Goal: Task Accomplishment & Management: Use online tool/utility

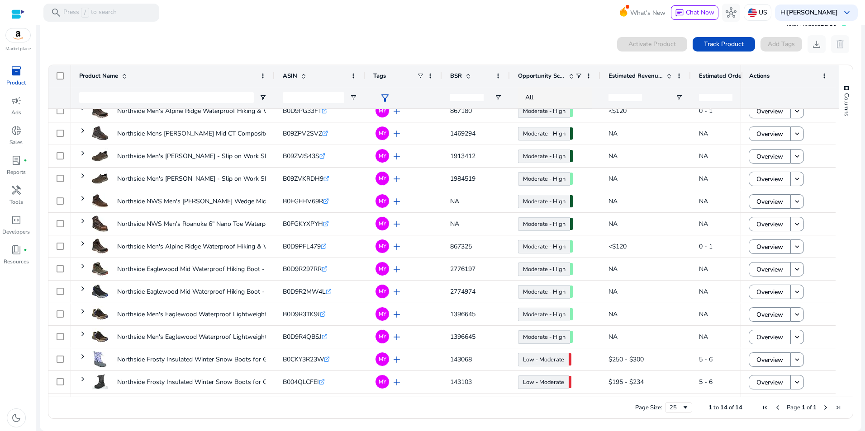
click at [16, 76] on span "inventory_2" at bounding box center [16, 71] width 11 height 11
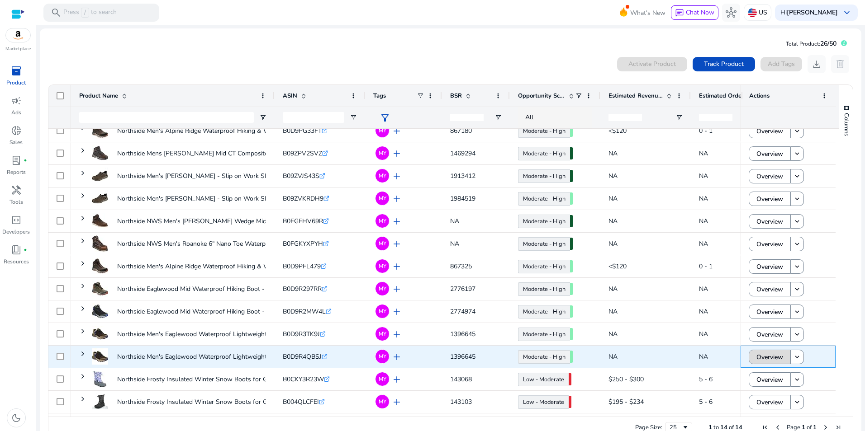
click at [770, 357] on span "Overview" at bounding box center [769, 357] width 27 height 19
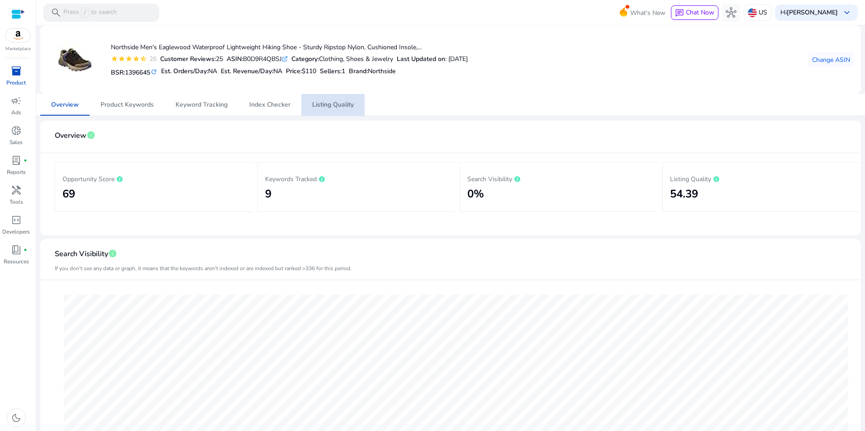
click at [342, 106] on span "Listing Quality" at bounding box center [333, 105] width 42 height 6
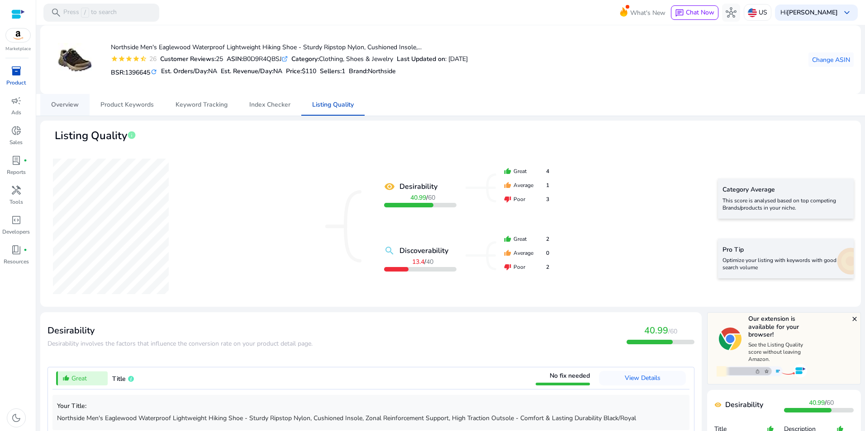
click at [55, 104] on span "Overview" at bounding box center [65, 105] width 28 height 6
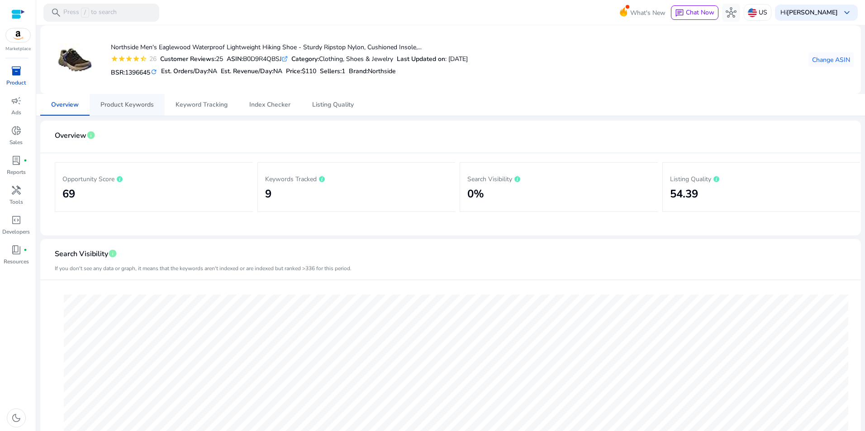
click at [123, 109] on span "Product Keywords" at bounding box center [126, 105] width 53 height 22
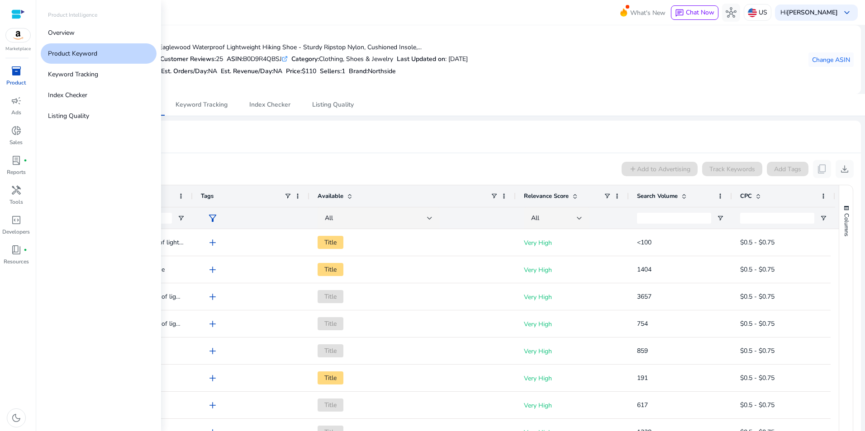
click at [14, 76] on span "inventory_2" at bounding box center [16, 71] width 11 height 11
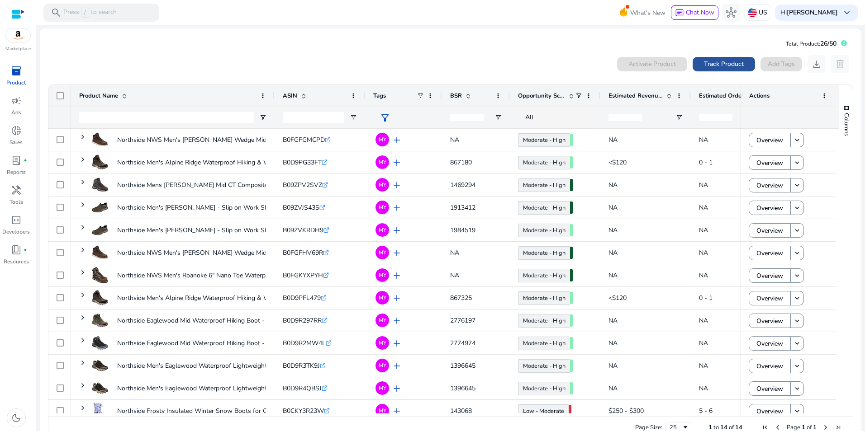
click at [731, 63] on span "Track Product" at bounding box center [724, 63] width 40 height 9
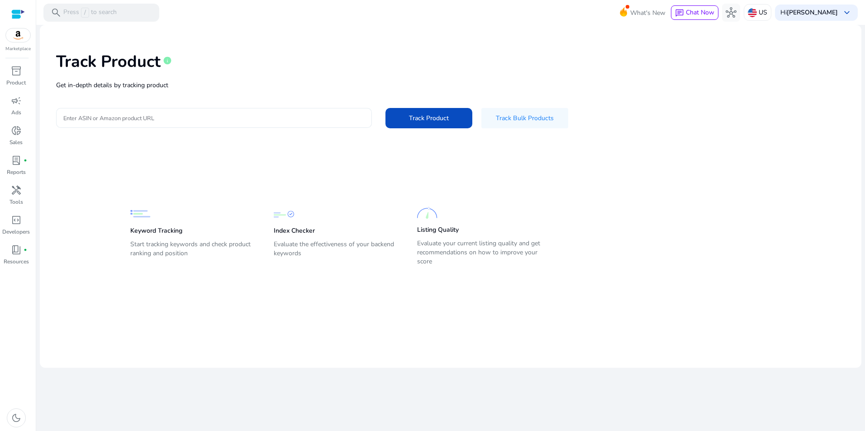
click at [275, 111] on div at bounding box center [213, 118] width 301 height 20
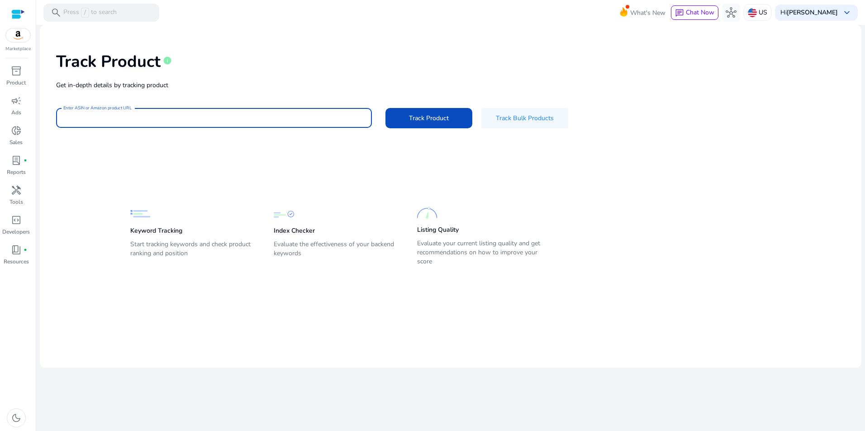
paste input "**********"
type input "**********"
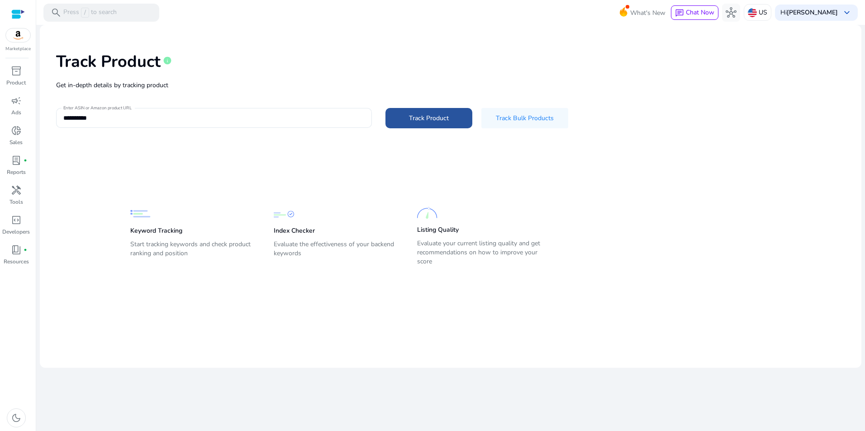
click at [427, 115] on span "Track Product" at bounding box center [429, 117] width 40 height 9
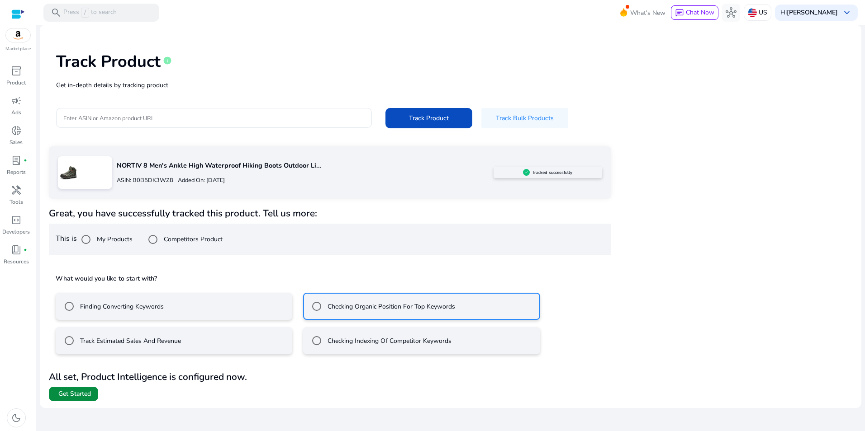
click at [60, 392] on span "Get Started" at bounding box center [74, 394] width 33 height 9
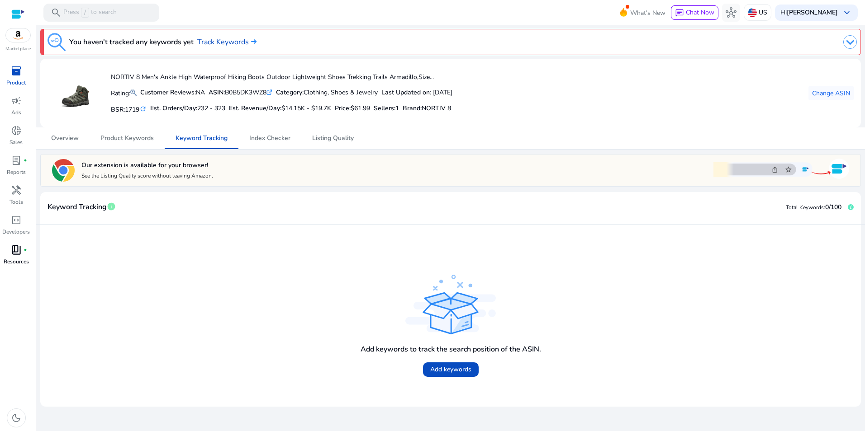
drag, startPoint x: 32, startPoint y: 288, endPoint x: 27, endPoint y: 272, distance: 17.2
click at [27, 272] on div "inventory_2 Product campaign Ads donut_small Sales lab_profile fiber_manual_rec…" at bounding box center [18, 248] width 36 height 368
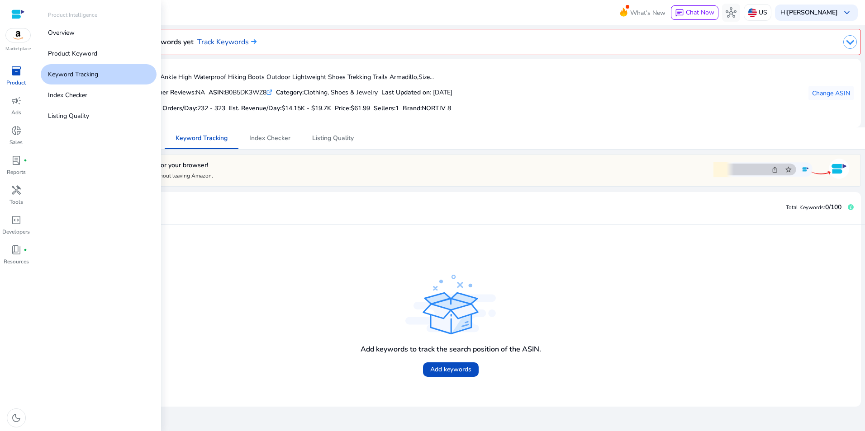
click at [17, 73] on span "inventory_2" at bounding box center [16, 71] width 11 height 11
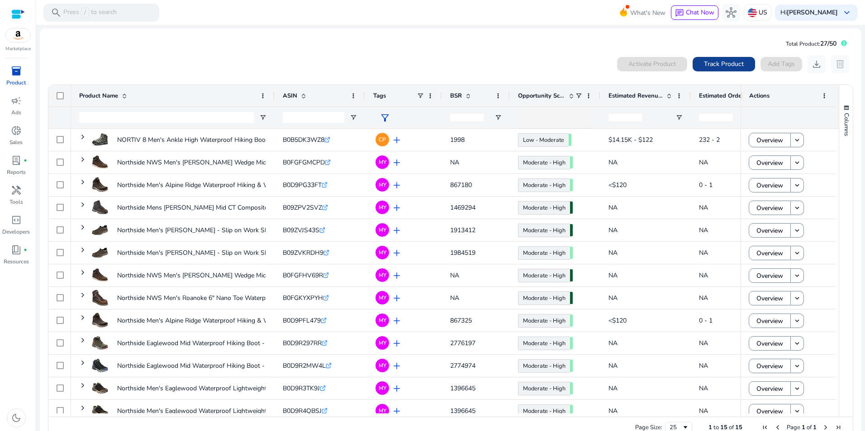
click at [733, 67] on span "Track Product" at bounding box center [724, 63] width 40 height 9
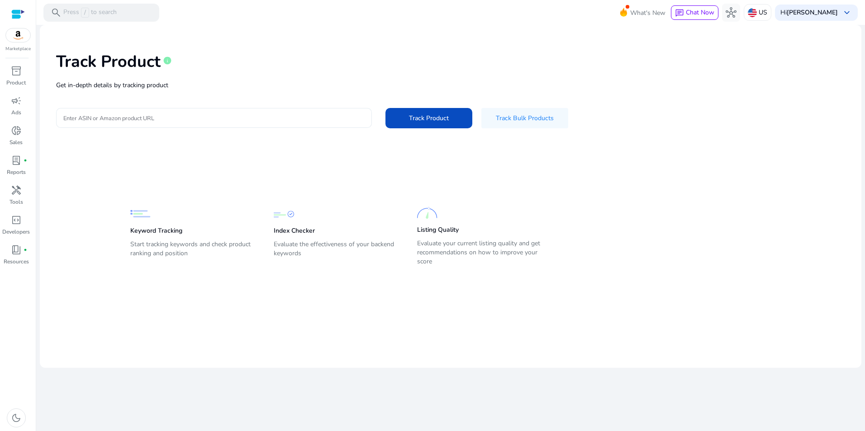
click at [198, 114] on input "Enter ASIN or Amazon product URL" at bounding box center [213, 118] width 301 height 10
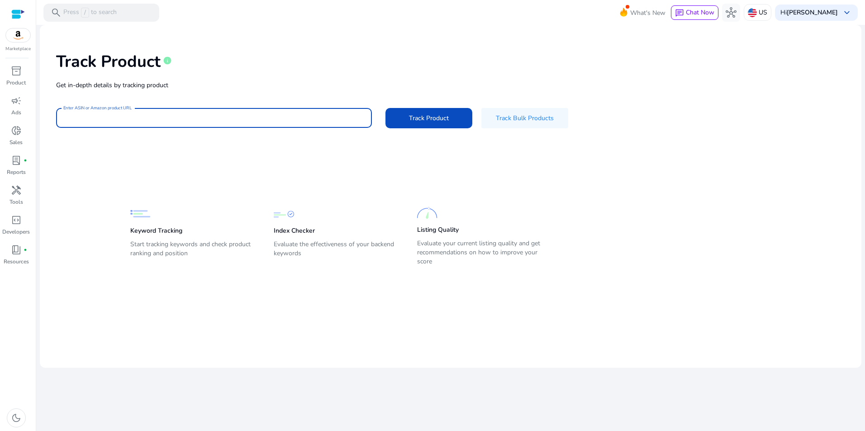
paste input "**********"
type input "**********"
click at [440, 117] on span "Track Product" at bounding box center [429, 117] width 40 height 9
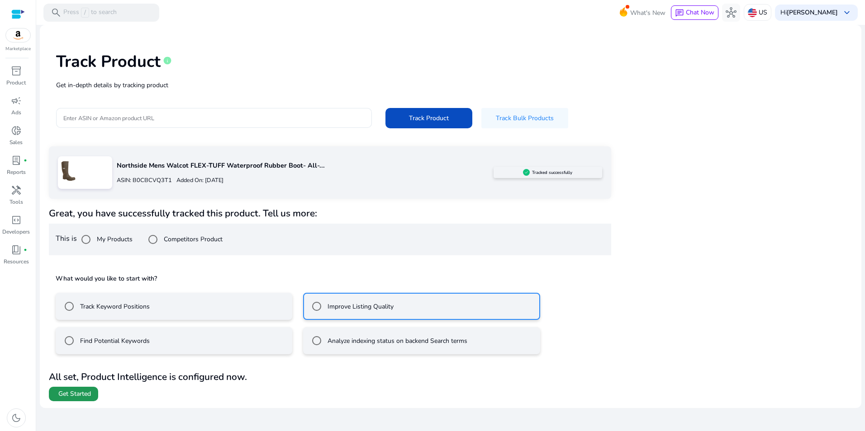
click at [93, 392] on span at bounding box center [73, 394] width 49 height 22
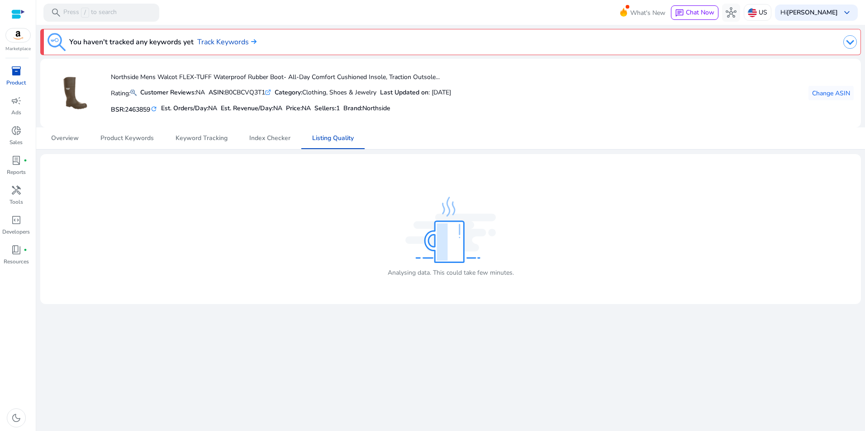
click at [22, 76] on div "inventory_2" at bounding box center [16, 71] width 25 height 14
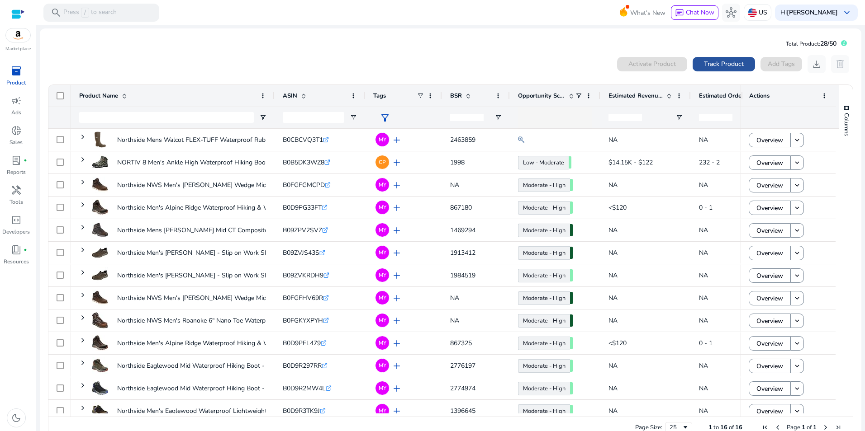
click at [727, 65] on span "Track Product" at bounding box center [724, 63] width 40 height 9
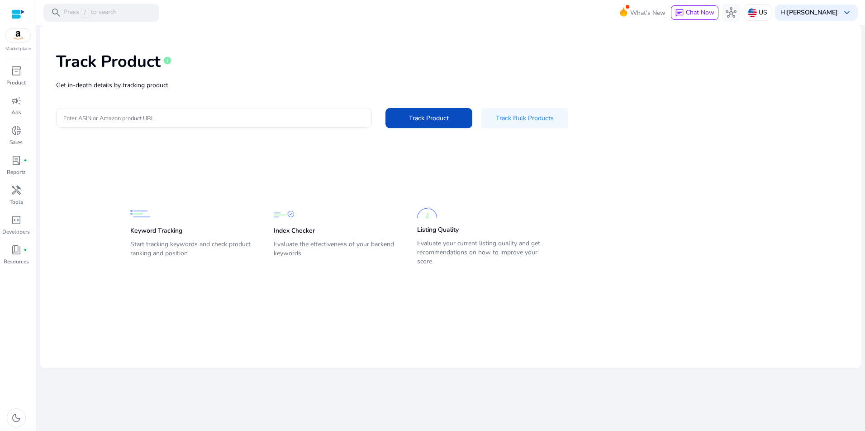
click at [189, 116] on input "Enter ASIN or Amazon product URL" at bounding box center [213, 118] width 301 height 10
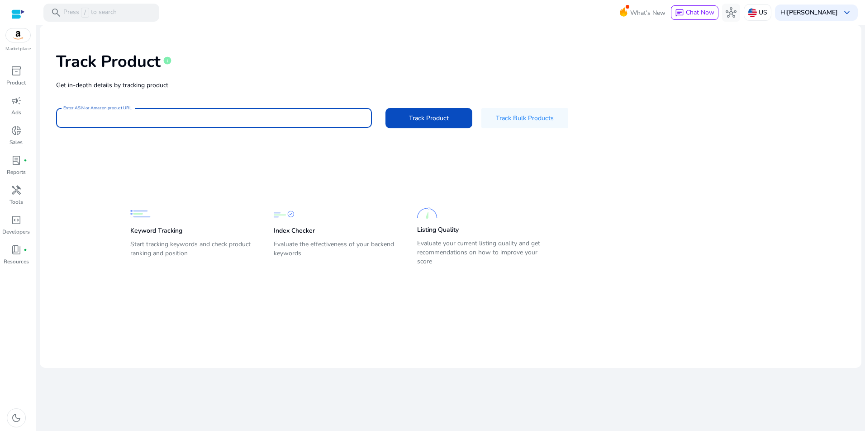
paste input "**********"
type input "**********"
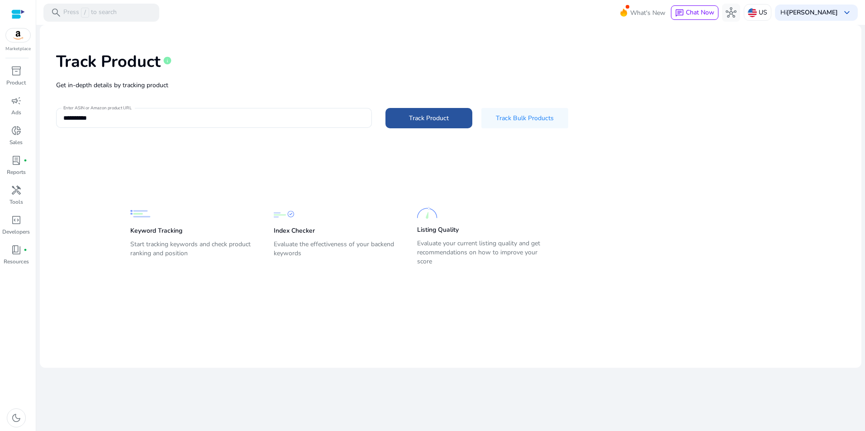
click at [442, 116] on span "Track Product" at bounding box center [429, 117] width 40 height 9
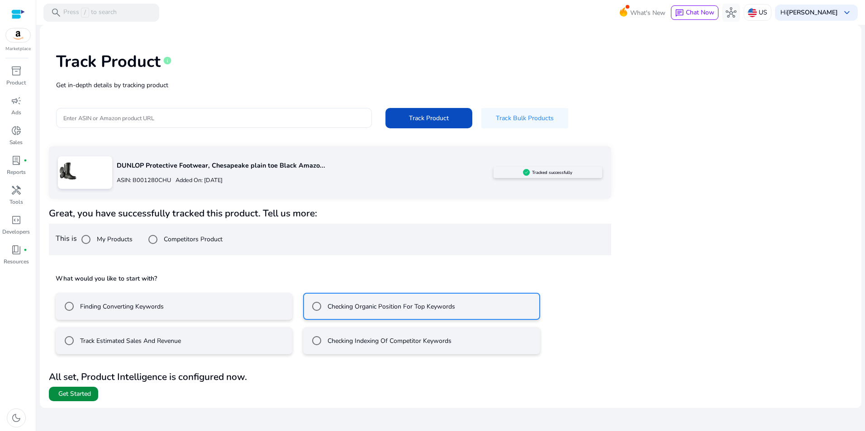
click at [66, 390] on span "Get Started" at bounding box center [74, 394] width 33 height 9
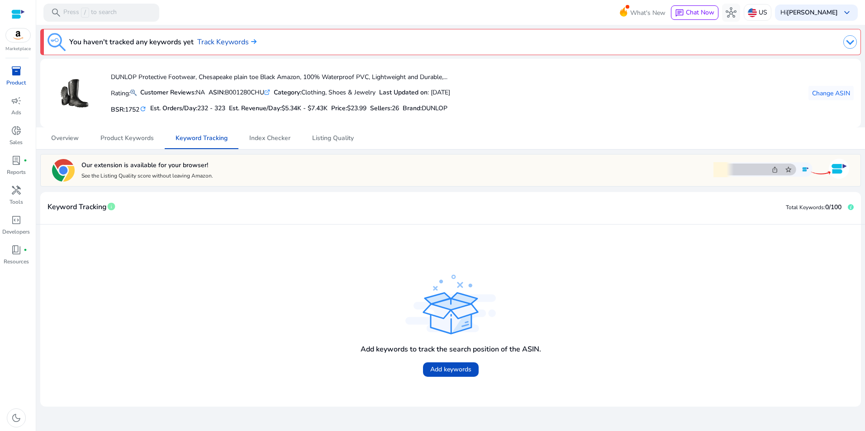
click at [17, 76] on span "inventory_2" at bounding box center [16, 71] width 11 height 11
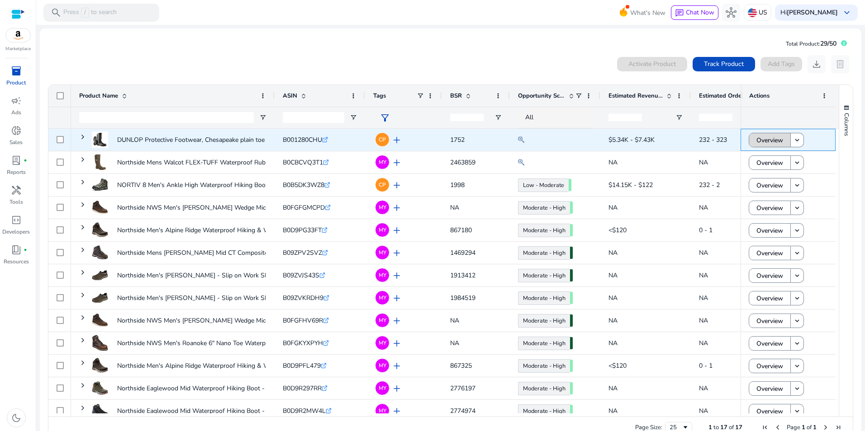
click at [768, 142] on span "Overview" at bounding box center [769, 140] width 27 height 19
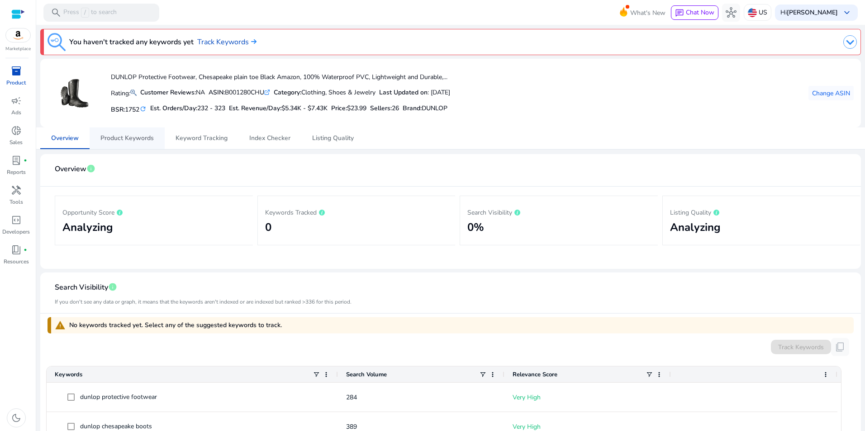
click at [143, 133] on span "Product Keywords" at bounding box center [126, 139] width 53 height 22
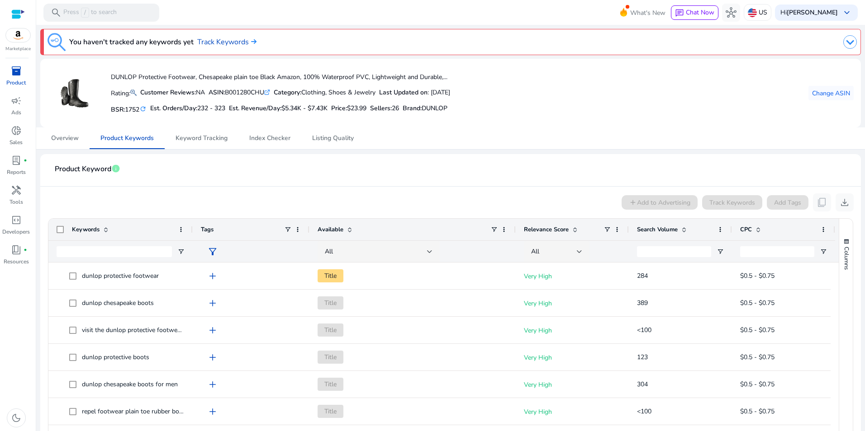
click at [686, 231] on span at bounding box center [683, 229] width 7 height 7
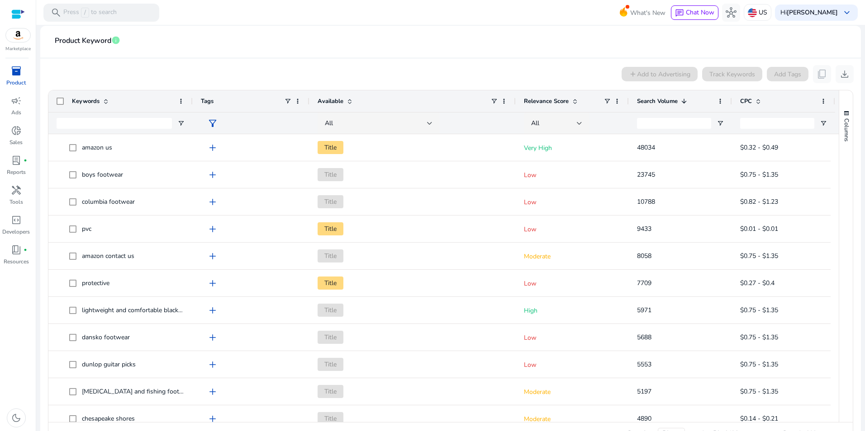
scroll to position [154, 0]
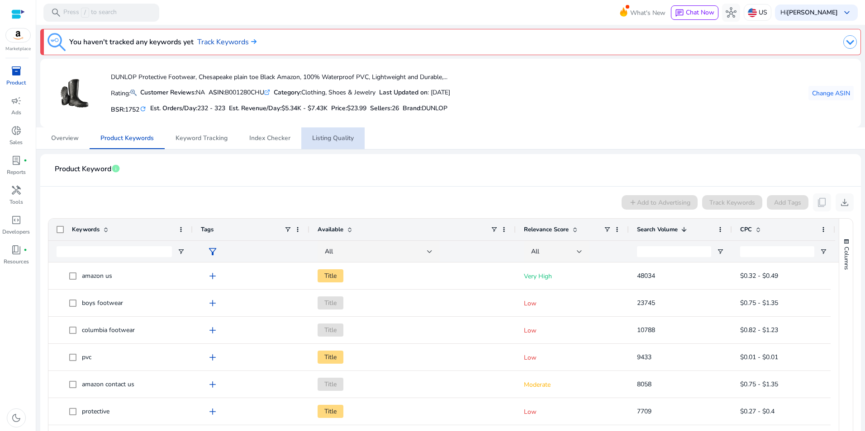
click at [346, 140] on span "Listing Quality" at bounding box center [333, 138] width 42 height 6
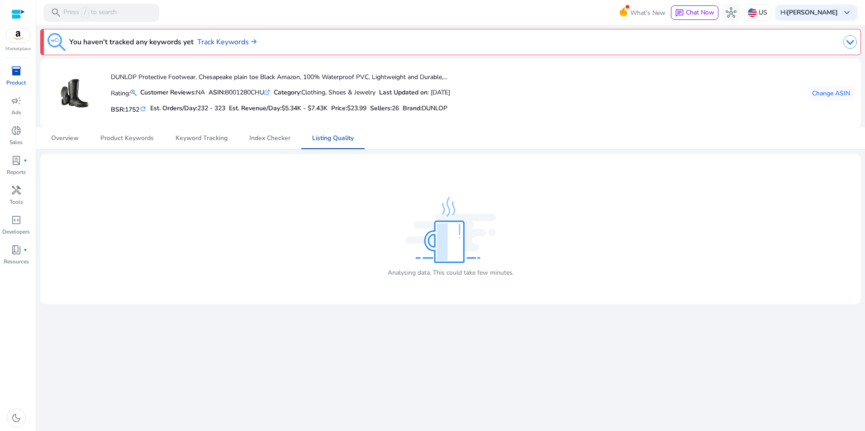
click at [21, 76] on span "inventory_2" at bounding box center [16, 71] width 11 height 11
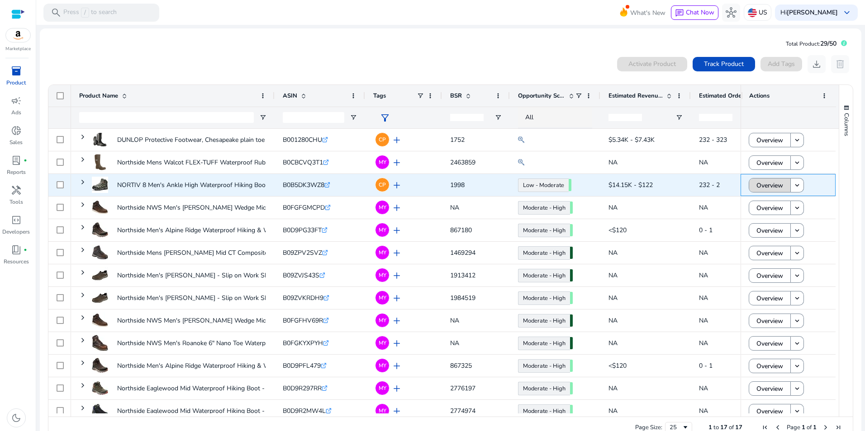
click at [765, 186] on span "Overview" at bounding box center [769, 185] width 27 height 19
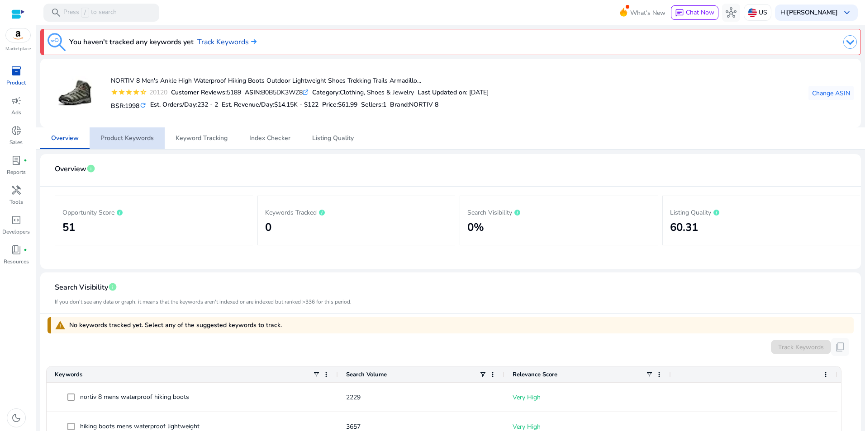
click at [138, 137] on span "Product Keywords" at bounding box center [126, 138] width 53 height 6
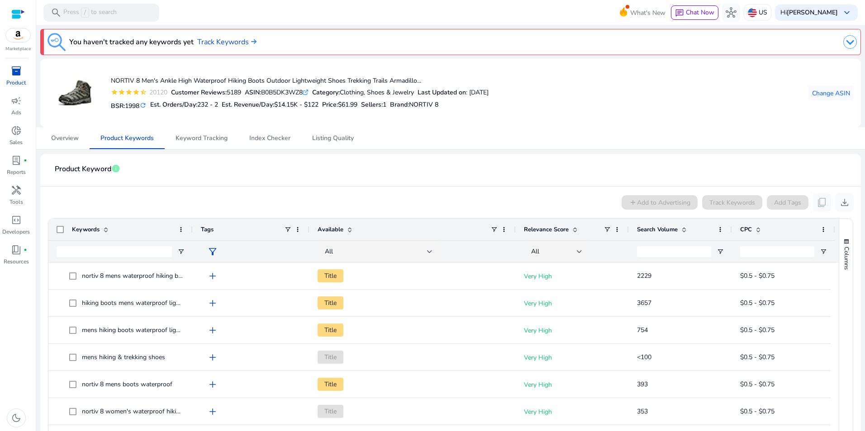
click at [683, 228] on span at bounding box center [683, 229] width 7 height 7
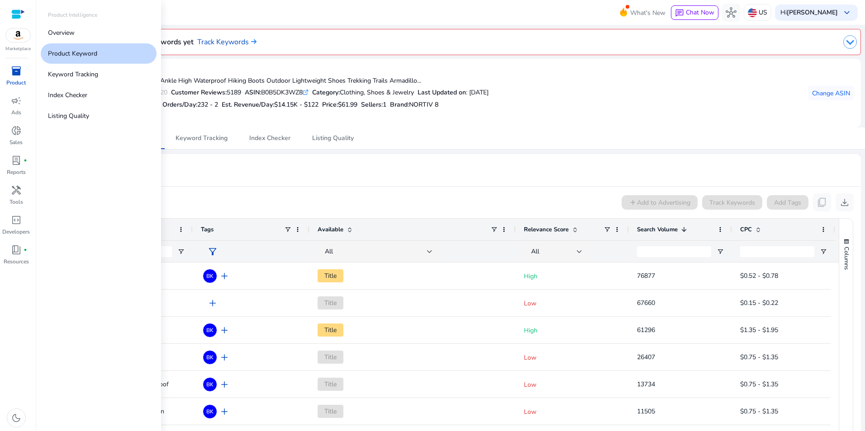
click at [13, 71] on span "inventory_2" at bounding box center [16, 71] width 11 height 11
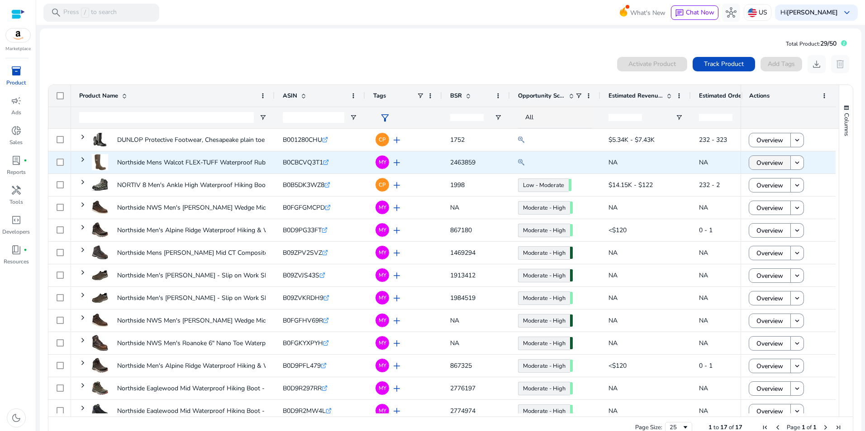
click at [777, 164] on span "Overview" at bounding box center [769, 163] width 27 height 19
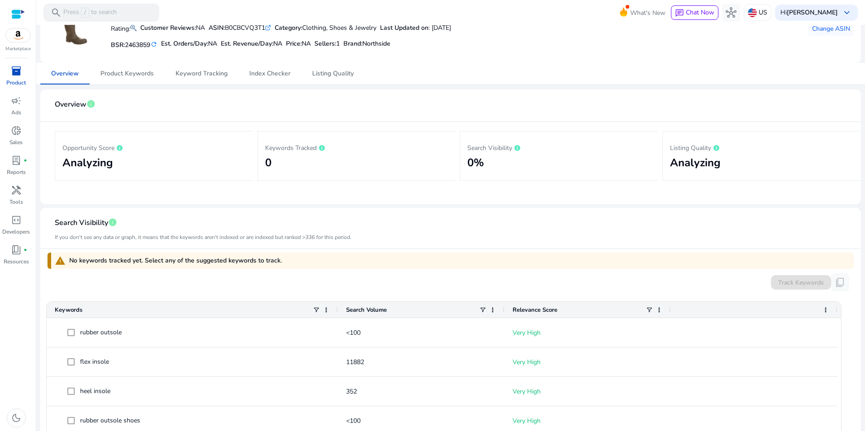
scroll to position [38, 0]
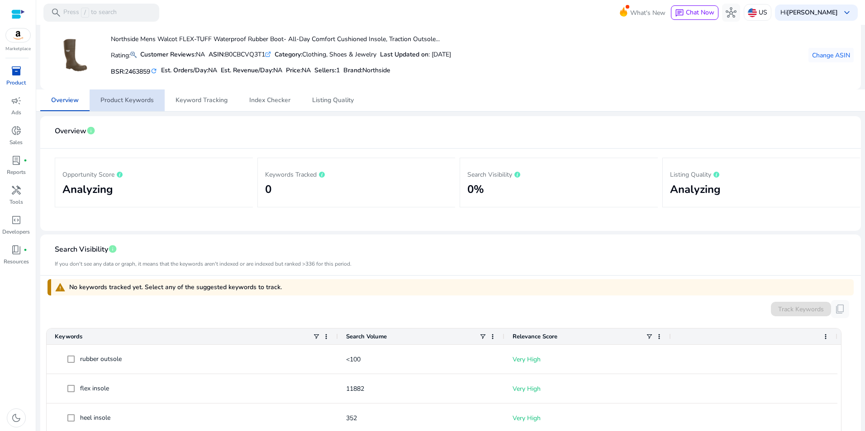
click at [141, 104] on span "Product Keywords" at bounding box center [126, 100] width 53 height 6
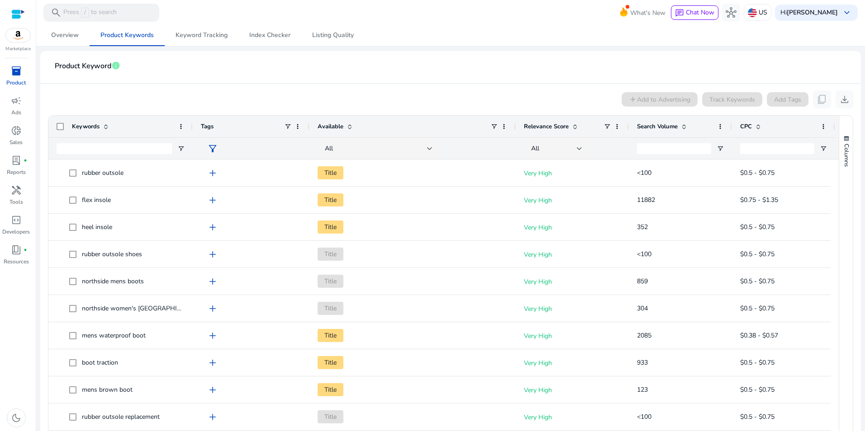
scroll to position [108, 0]
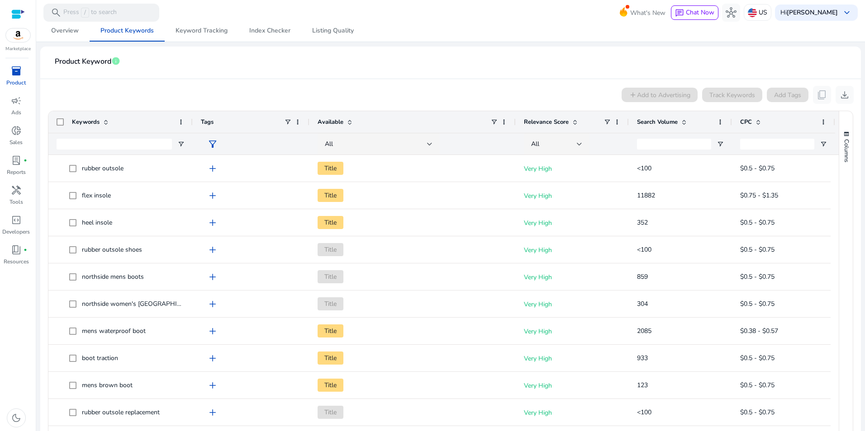
click at [687, 120] on span at bounding box center [683, 121] width 7 height 7
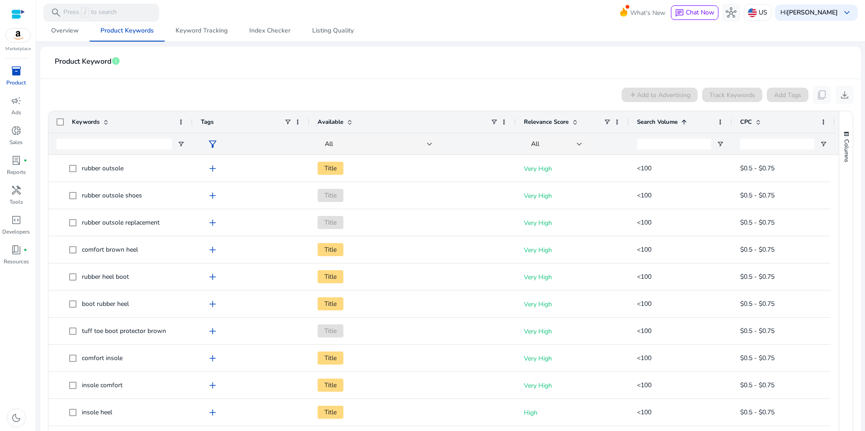
click at [687, 120] on span at bounding box center [683, 121] width 7 height 7
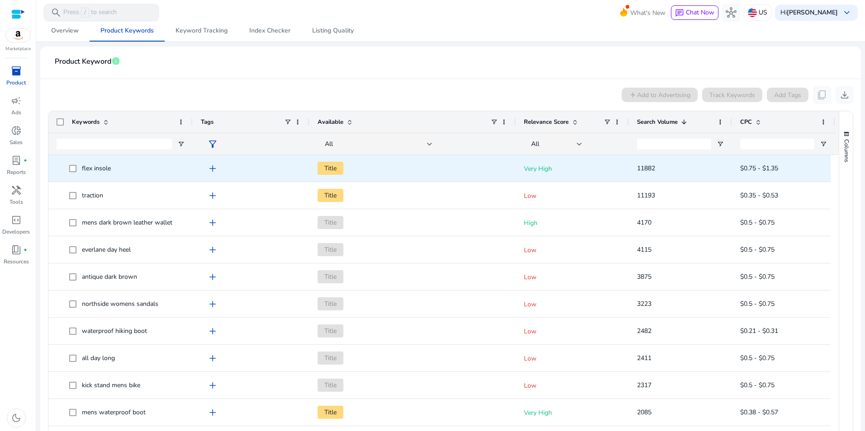
click at [72, 164] on span at bounding box center [75, 168] width 13 height 19
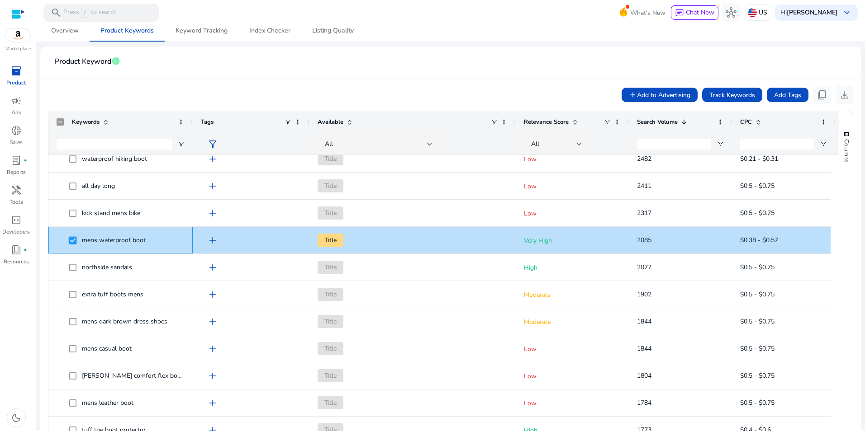
scroll to position [0, 0]
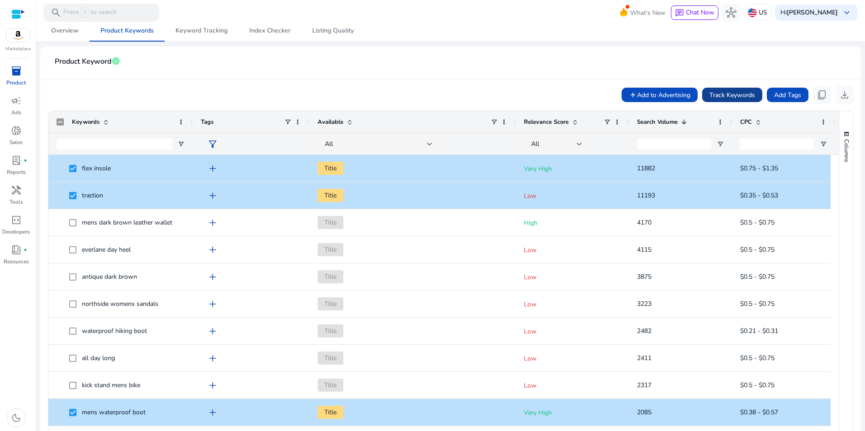
click at [728, 95] on span "Track Keywords" at bounding box center [732, 94] width 46 height 9
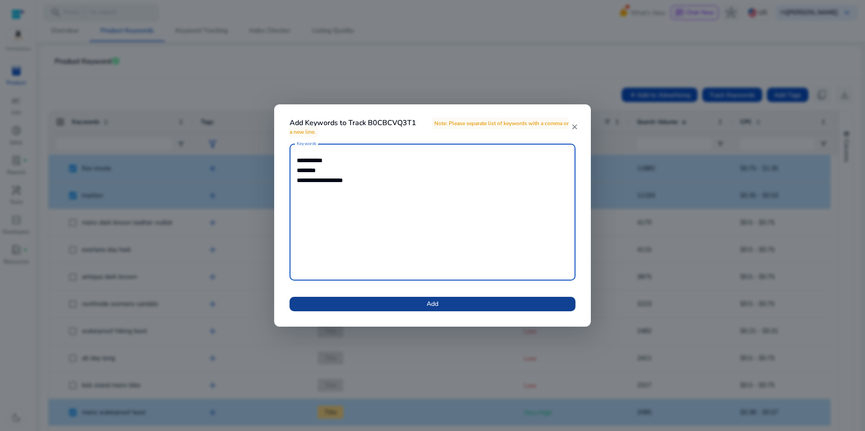
click at [477, 294] on span at bounding box center [432, 304] width 286 height 22
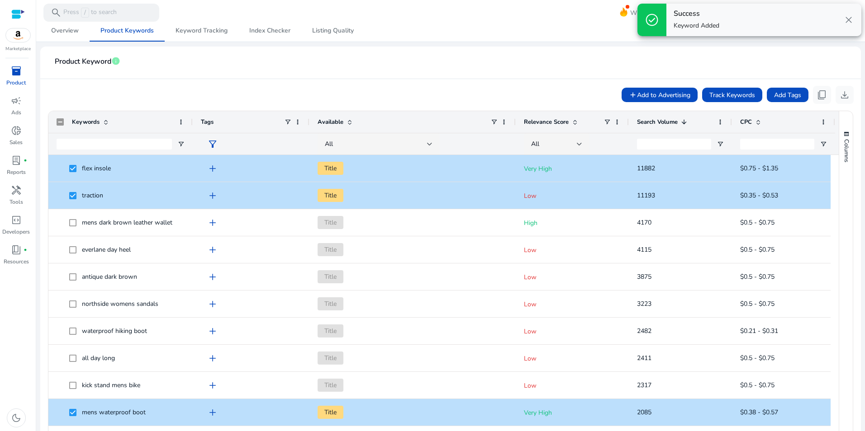
click at [492, 55] on mat-card-header "Product Keyword info" at bounding box center [450, 66] width 806 height 25
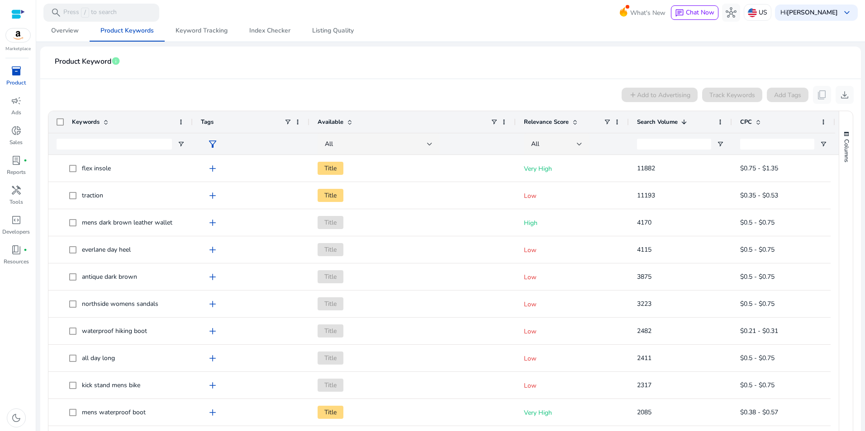
click at [16, 78] on div "inventory_2" at bounding box center [16, 71] width 25 height 14
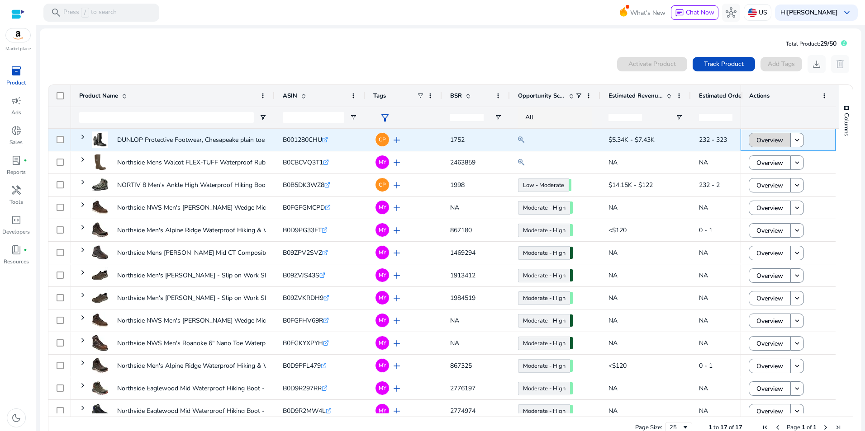
click at [756, 143] on span "Overview" at bounding box center [769, 140] width 27 height 19
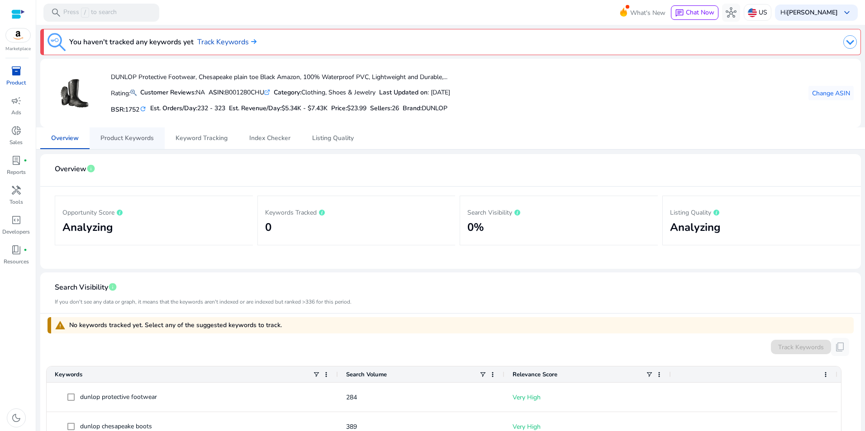
click at [123, 135] on span "Product Keywords" at bounding box center [126, 138] width 53 height 6
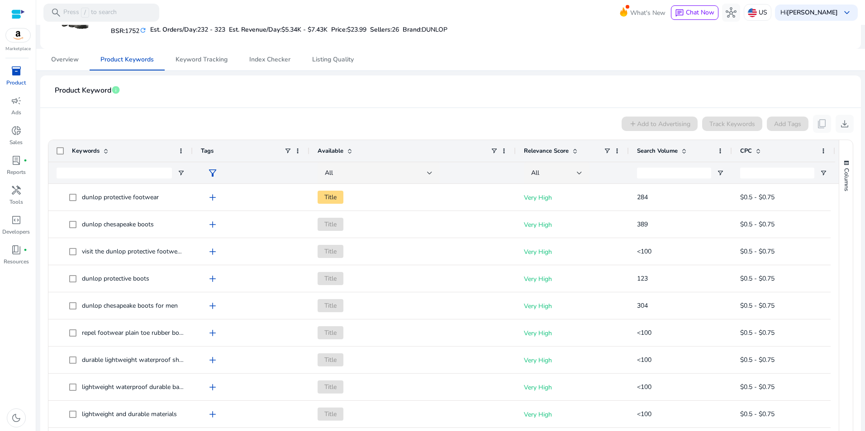
click at [680, 150] on span at bounding box center [683, 150] width 7 height 7
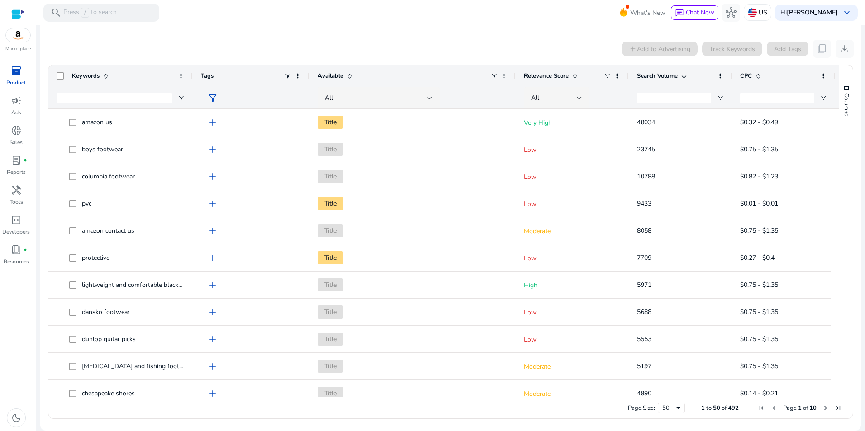
click at [17, 73] on span "inventory_2" at bounding box center [16, 71] width 11 height 11
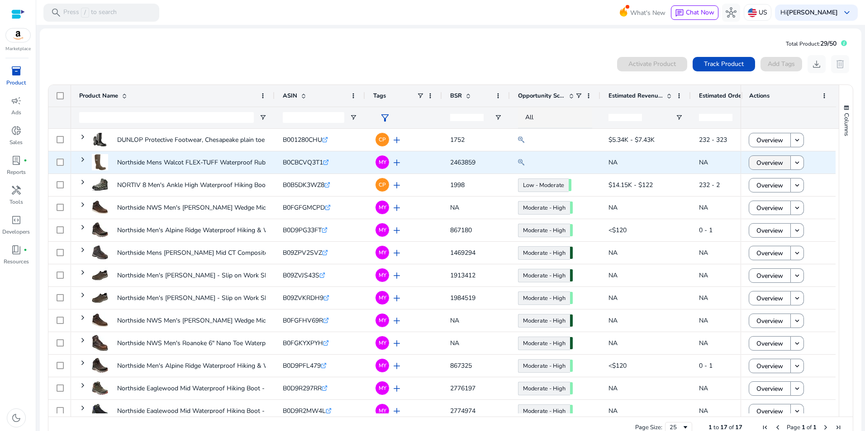
click at [776, 165] on span "Overview" at bounding box center [769, 163] width 27 height 19
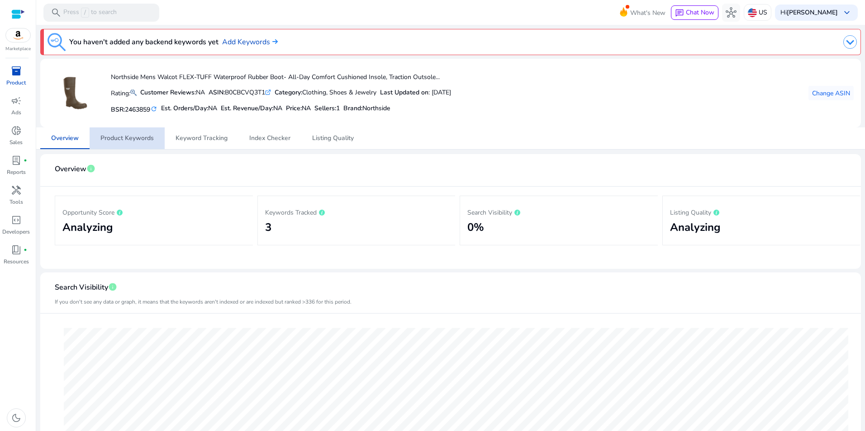
click at [135, 141] on span "Product Keywords" at bounding box center [126, 138] width 53 height 6
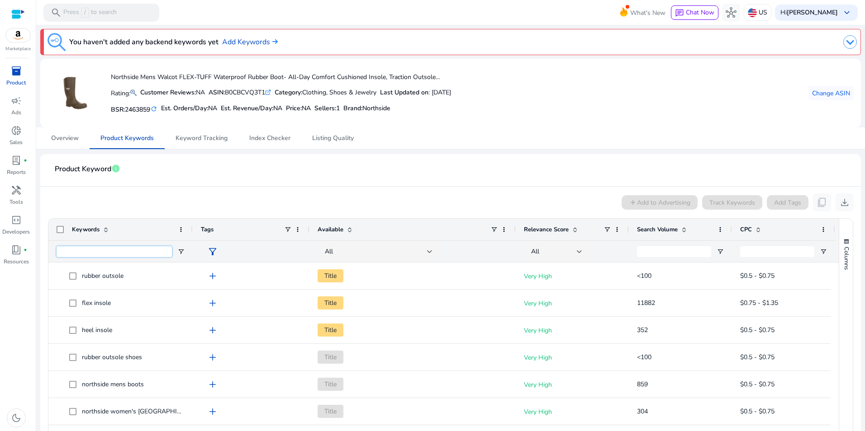
click at [84, 250] on input "Keywords Filter Input" at bounding box center [114, 251] width 115 height 11
click at [716, 203] on div "Track Keywords" at bounding box center [732, 202] width 60 height 14
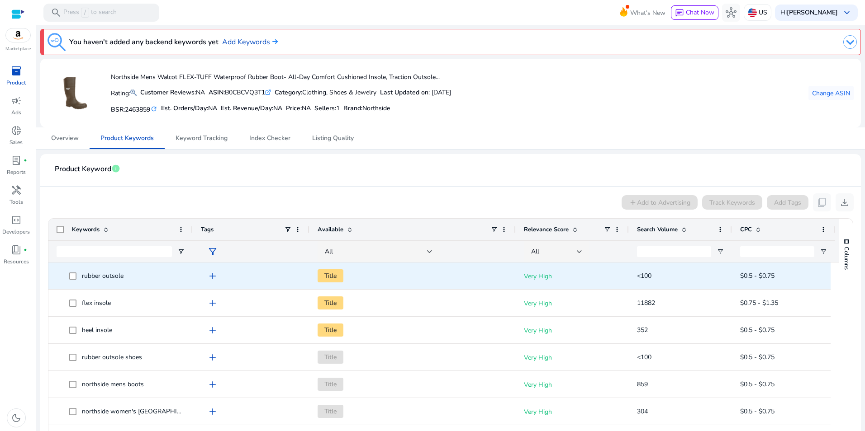
click at [67, 275] on span "rubber outsole" at bounding box center [121, 276] width 128 height 19
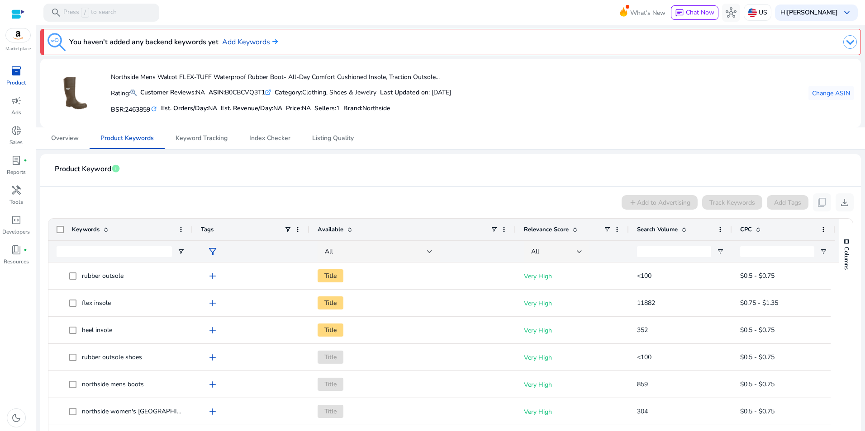
click at [684, 231] on span at bounding box center [683, 229] width 7 height 7
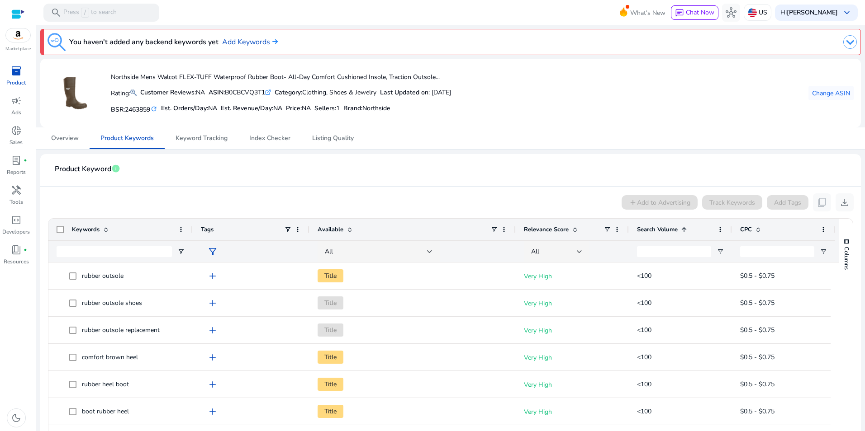
click at [684, 231] on span at bounding box center [683, 229] width 7 height 7
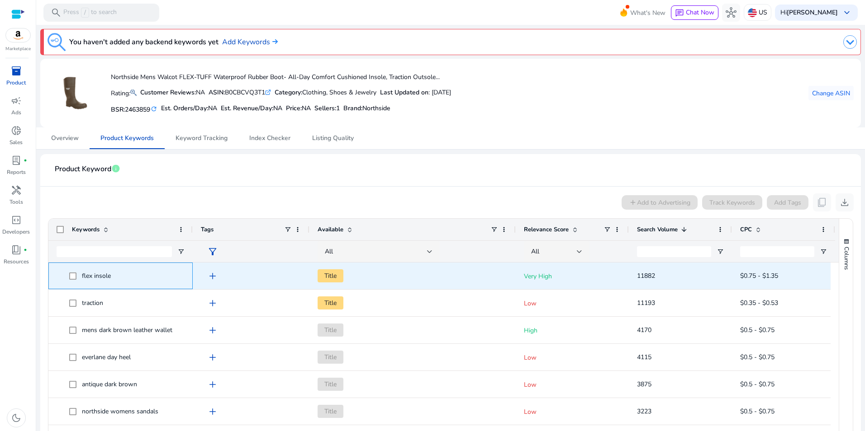
click at [73, 272] on span at bounding box center [75, 276] width 13 height 19
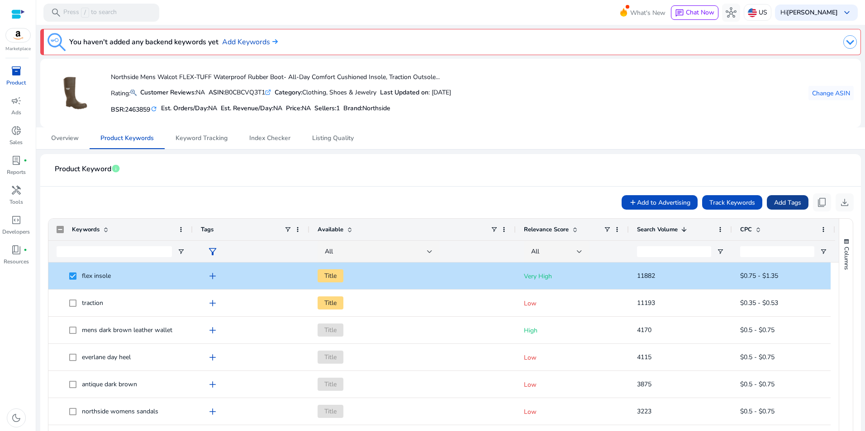
click at [793, 205] on span "Add Tags" at bounding box center [787, 202] width 27 height 9
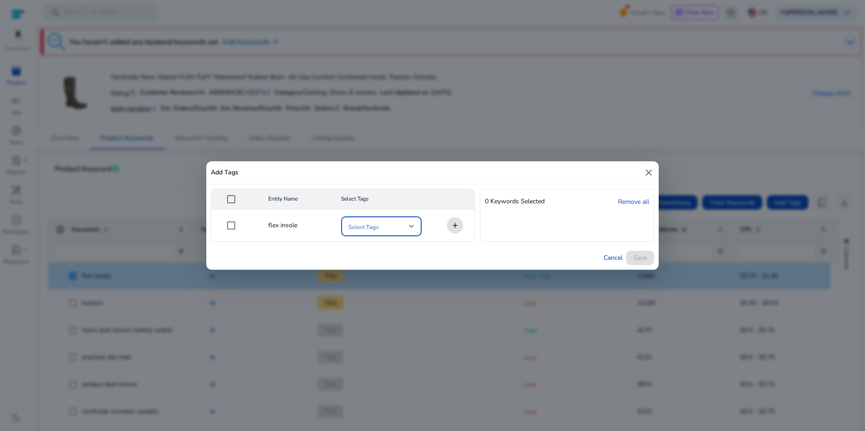
click at [401, 226] on span at bounding box center [378, 227] width 61 height 10
click at [413, 178] on div at bounding box center [432, 215] width 865 height 431
click at [611, 254] on span "Cancel" at bounding box center [612, 257] width 19 height 9
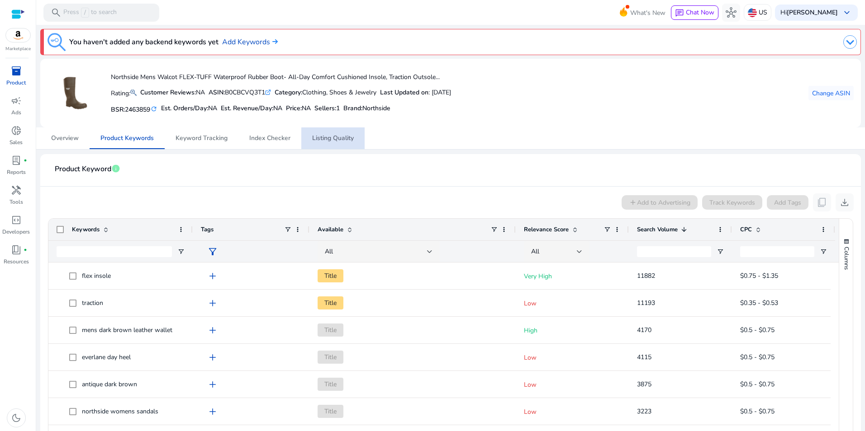
click at [344, 139] on span "Listing Quality" at bounding box center [333, 138] width 42 height 6
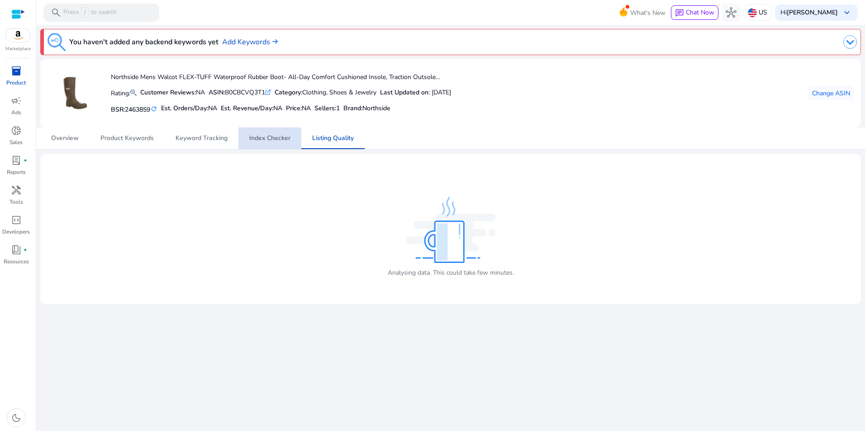
click at [259, 141] on span "Index Checker" at bounding box center [269, 138] width 41 height 6
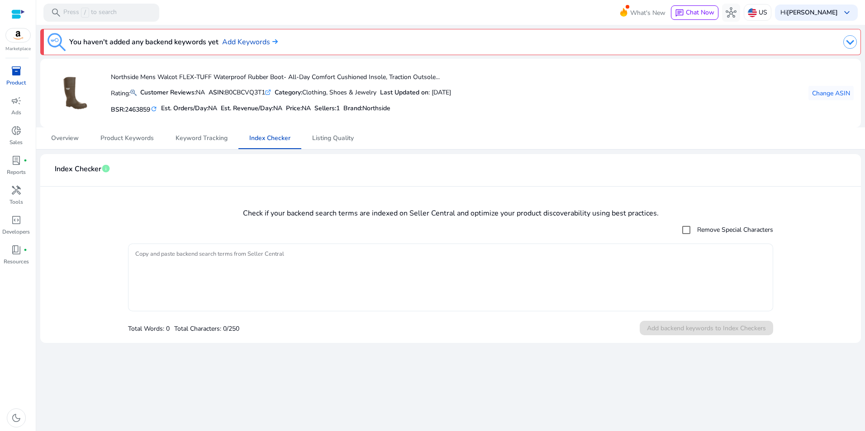
click at [256, 255] on textarea "Copy and paste backend search terms from Seller Central" at bounding box center [450, 277] width 630 height 59
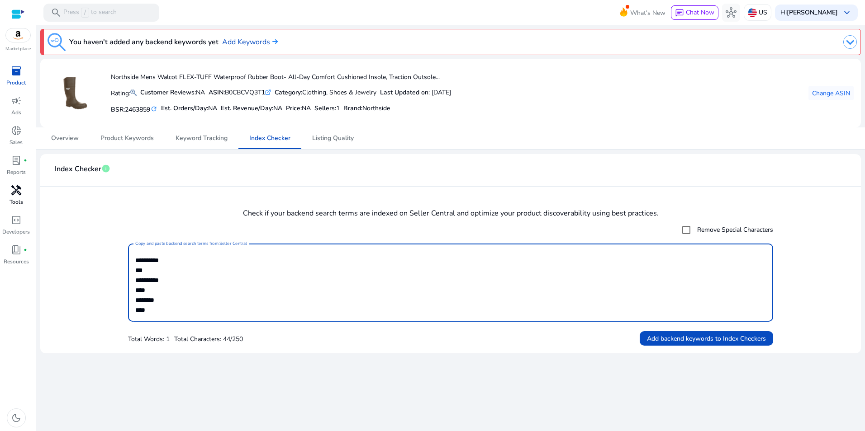
type textarea "**********"
click at [169, 308] on textarea "**********" at bounding box center [450, 282] width 630 height 69
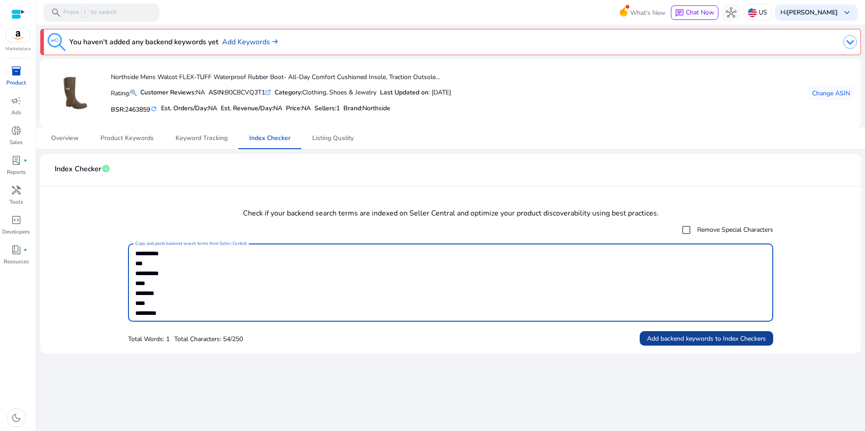
type textarea "**********"
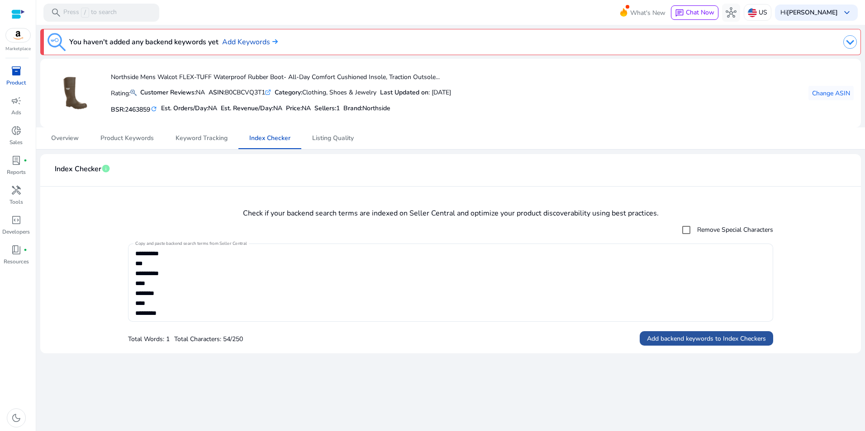
click at [735, 338] on span "Add backend keywords to Index Checkers" at bounding box center [706, 338] width 119 height 9
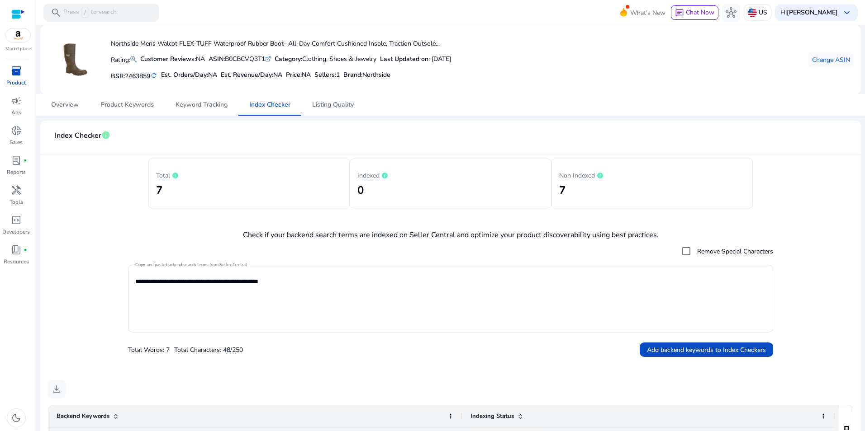
scroll to position [333, 0]
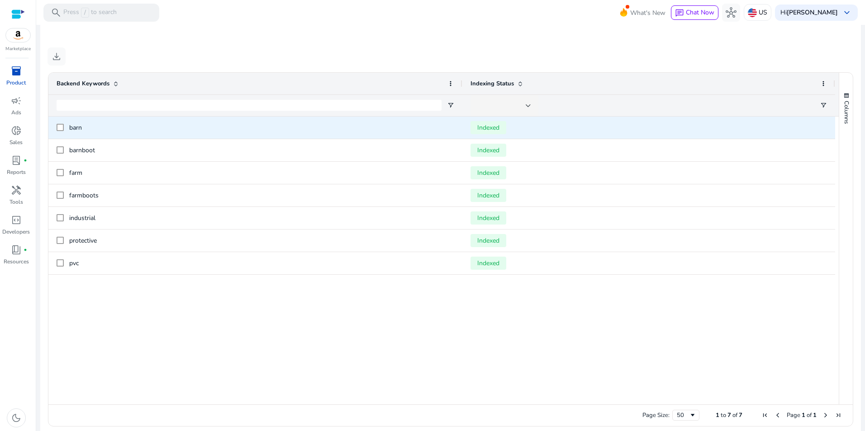
click at [62, 123] on div at bounding box center [60, 127] width 7 height 19
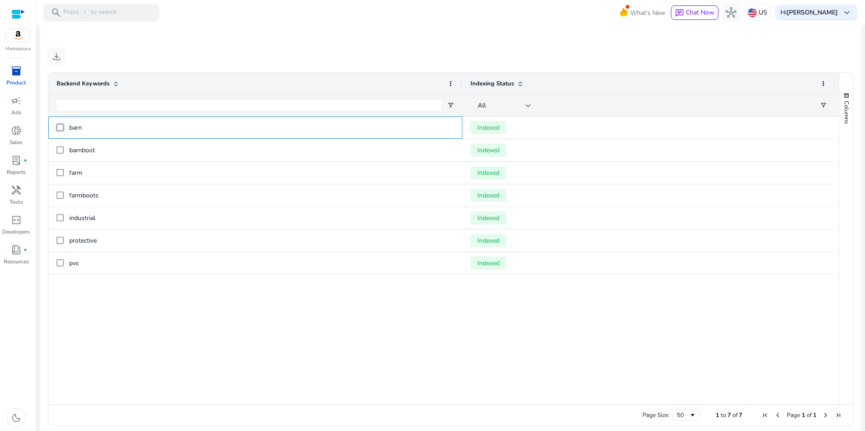
scroll to position [0, 0]
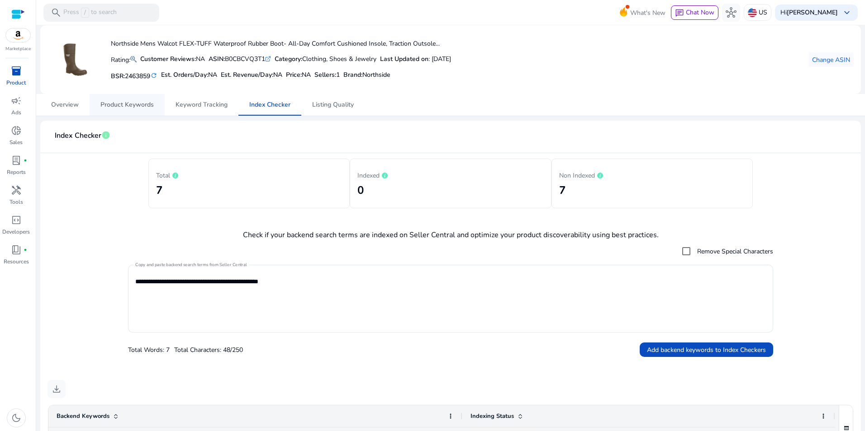
click at [140, 103] on span "Product Keywords" at bounding box center [126, 105] width 53 height 6
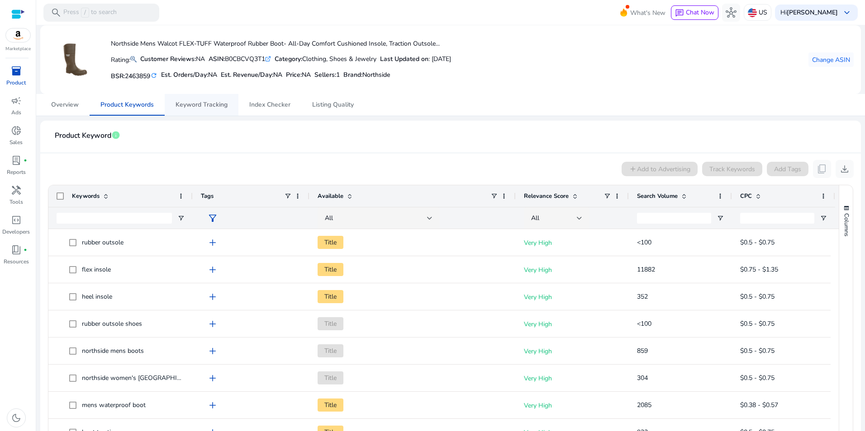
click at [189, 104] on span "Keyword Tracking" at bounding box center [201, 105] width 52 height 6
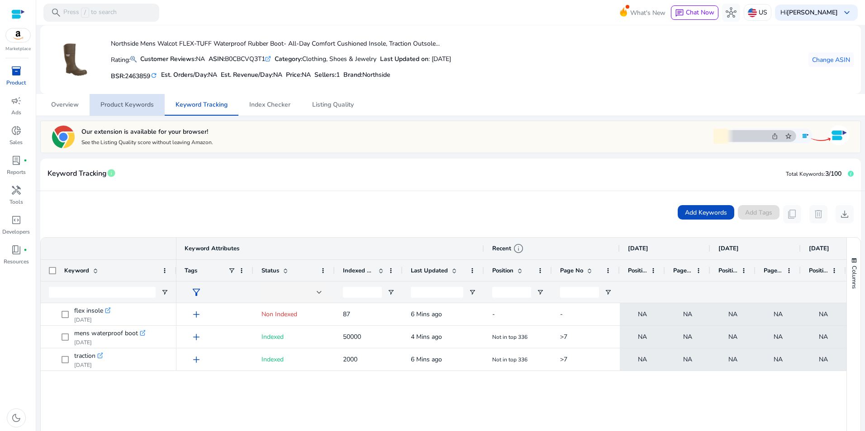
click at [122, 105] on span "Product Keywords" at bounding box center [126, 105] width 53 height 6
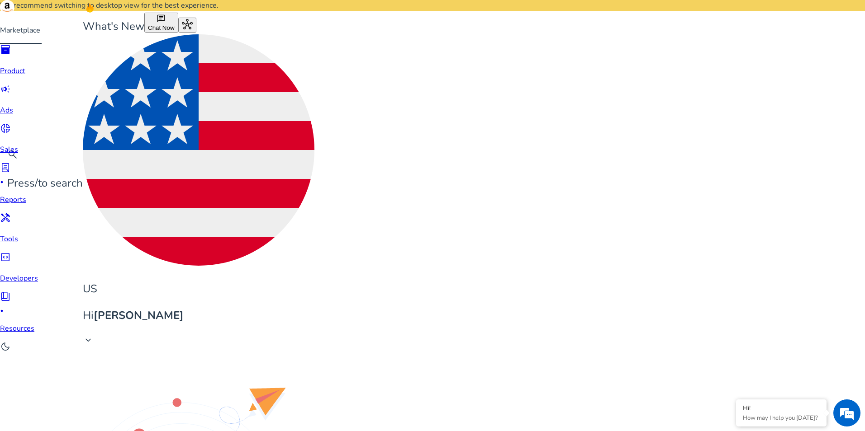
click at [11, 55] on span "inventory_2" at bounding box center [5, 49] width 11 height 11
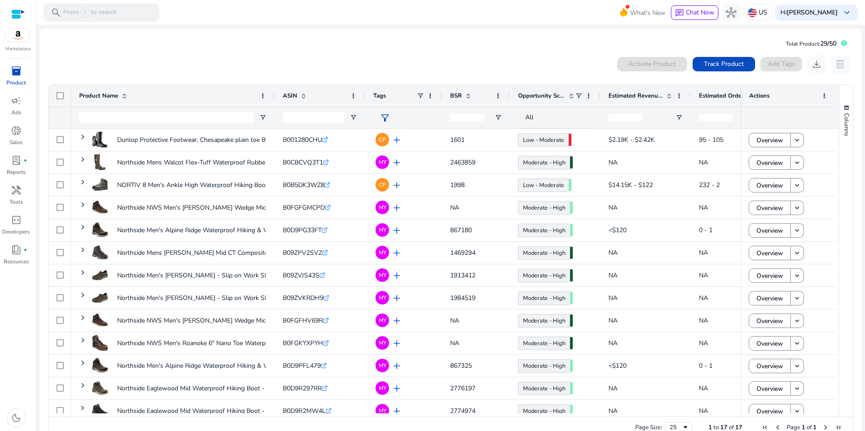
click at [189, 57] on div "0 products selected Activate Product Track Product Add Tags download delete" at bounding box center [450, 64] width 806 height 18
